Goal: Manage account settings

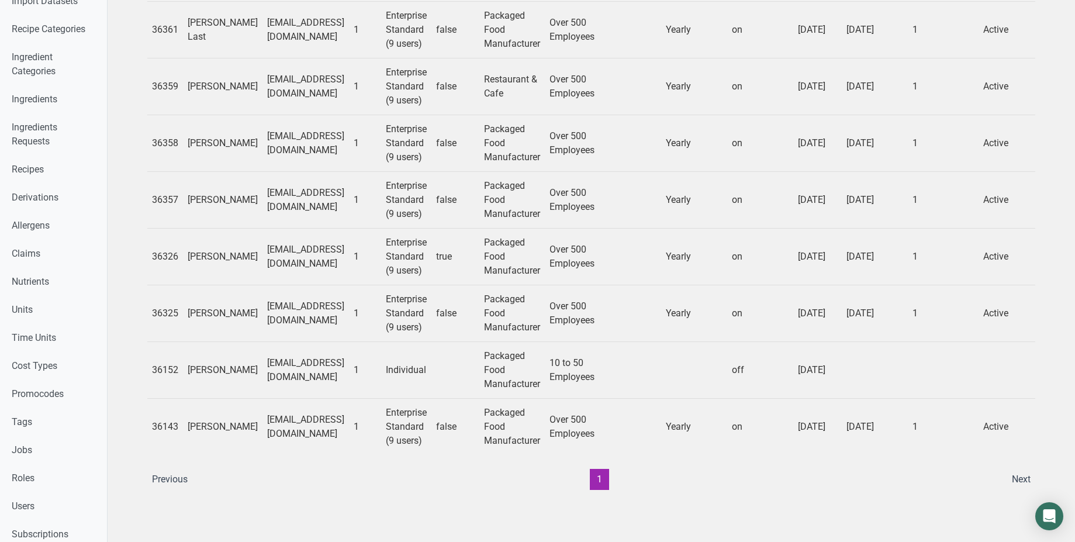
click at [280, 257] on td "CCervantes@bakkavor.us" at bounding box center [305, 256] width 86 height 57
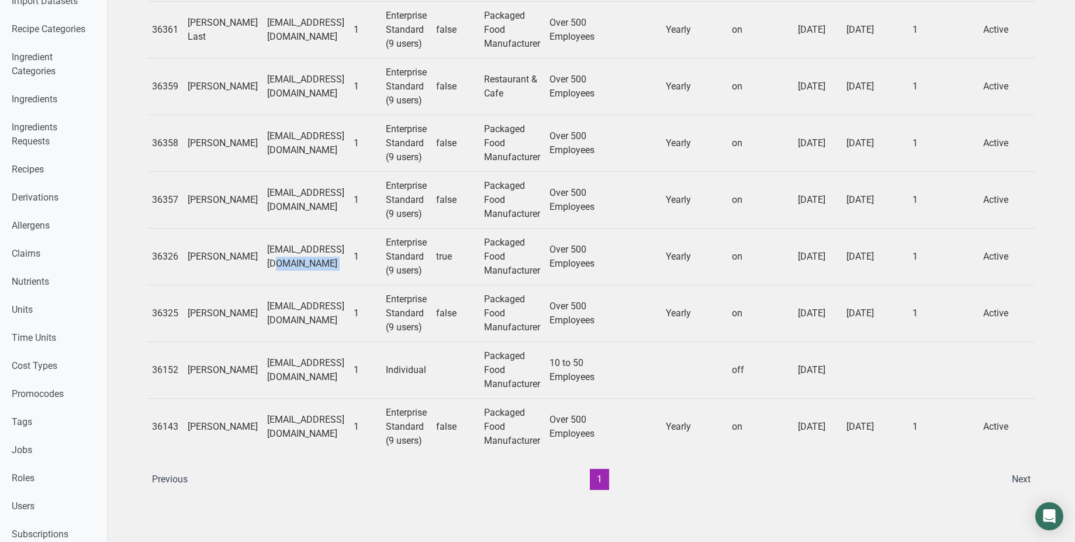
copy td "CCervantes@bakkavor.us"
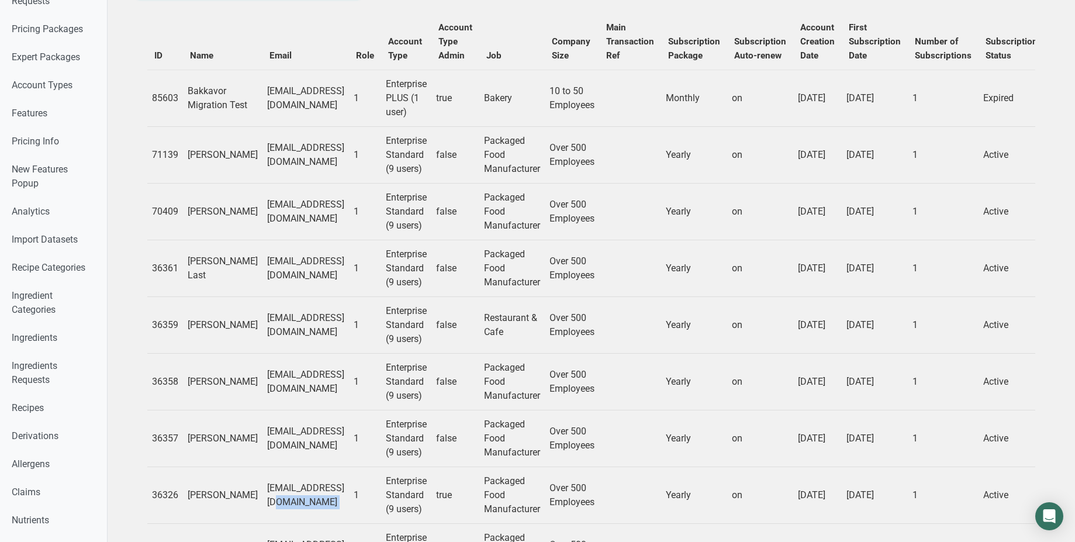
scroll to position [100, 0]
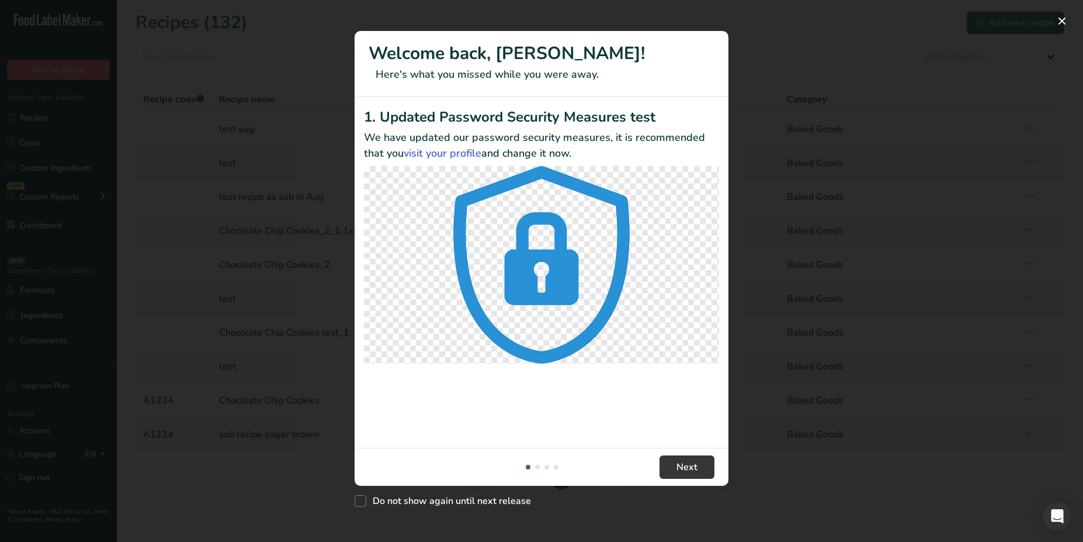
click at [793, 35] on div "New Features" at bounding box center [541, 271] width 1083 height 542
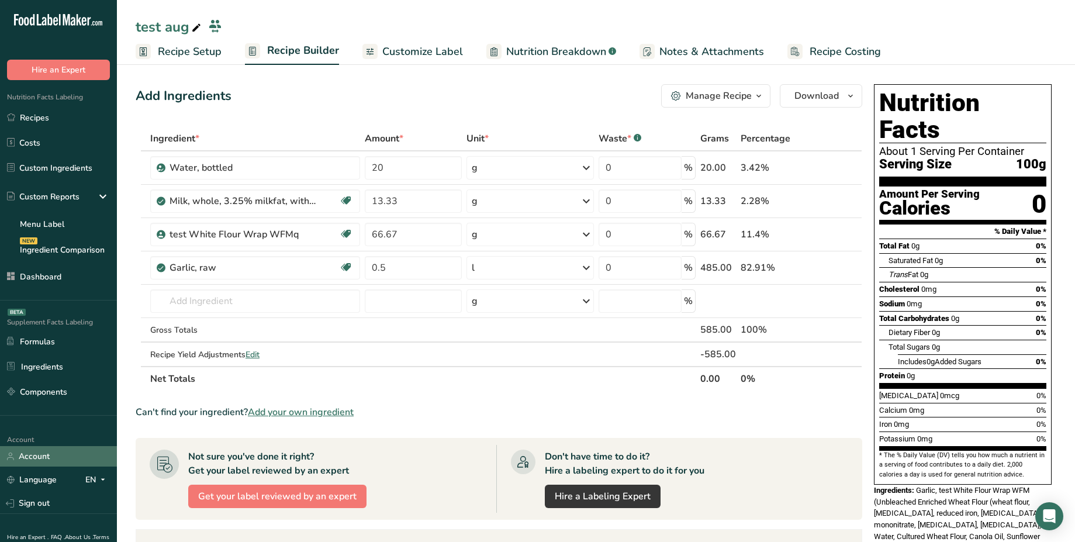
click at [44, 455] on link "Account" at bounding box center [58, 456] width 117 height 20
